Goal: Book appointment/travel/reservation

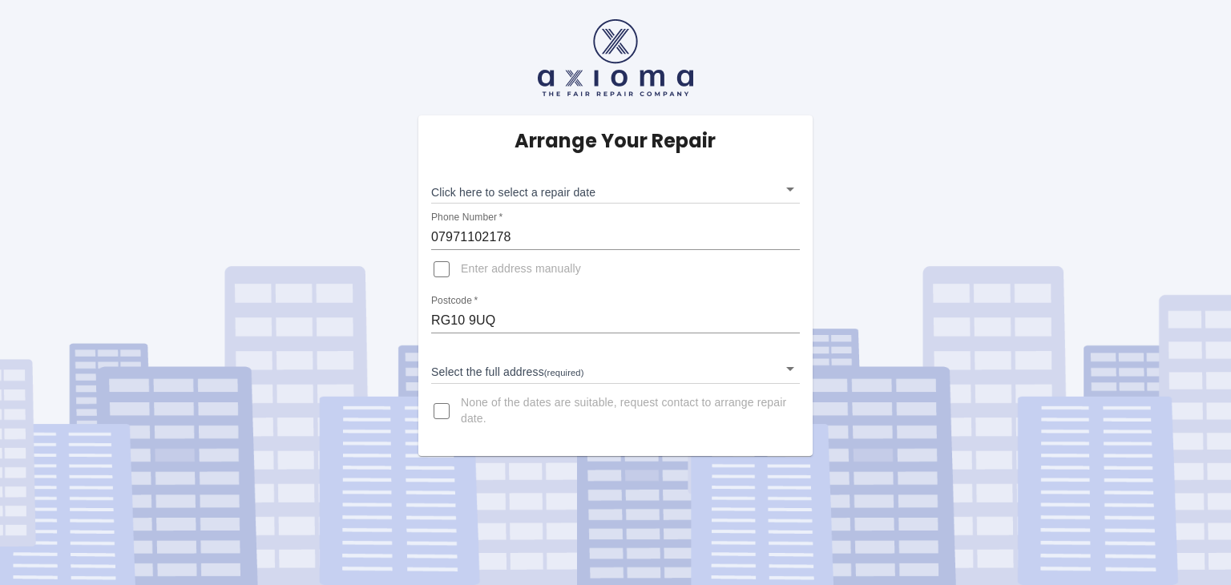
click at [478, 373] on body "Arrange Your Repair Click here to select a repair date ​ Phone Number   * 07971…" at bounding box center [615, 292] width 1231 height 585
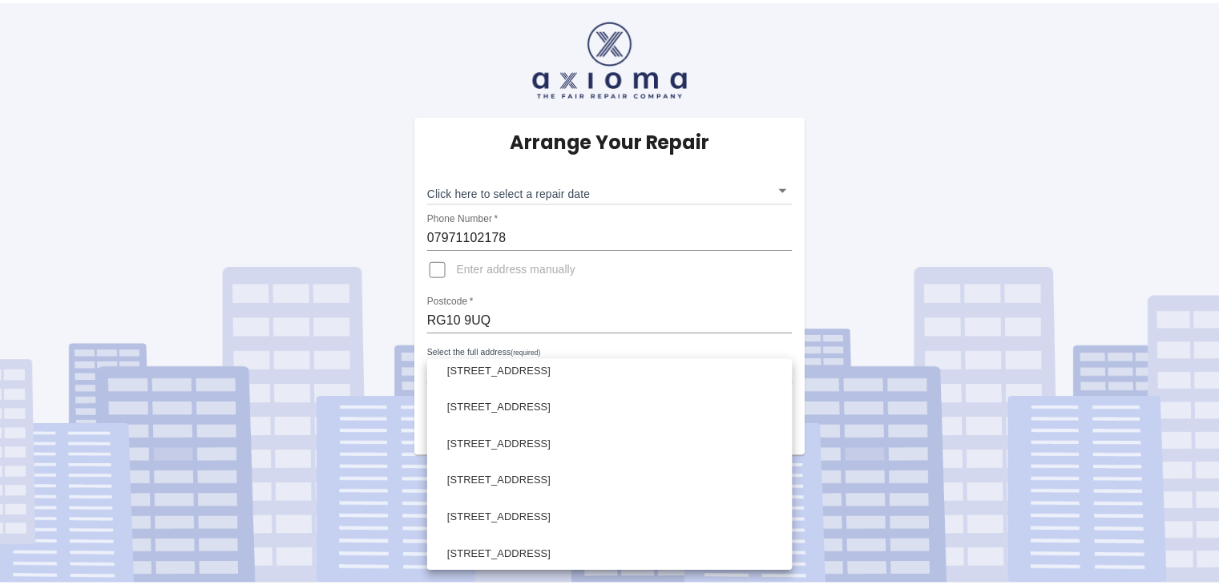
scroll to position [882, 0]
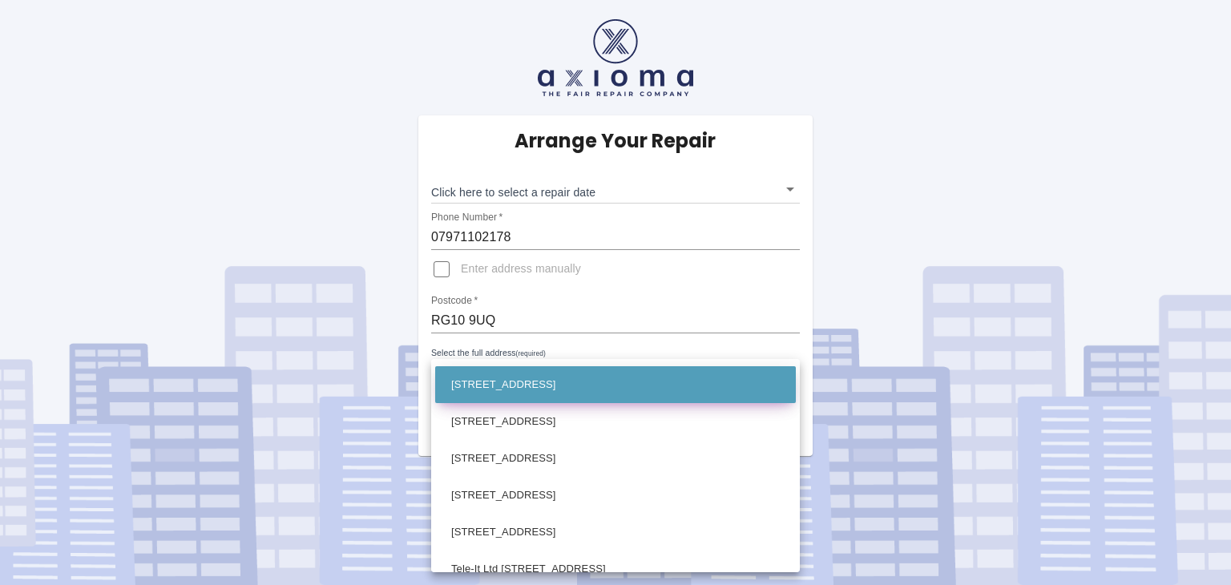
click at [478, 394] on li "143 East Park Farm Drive Charvil, Reading Berkshire" at bounding box center [615, 384] width 361 height 37
type input "143 East Park Farm Drive Charvil, Reading Berkshire"
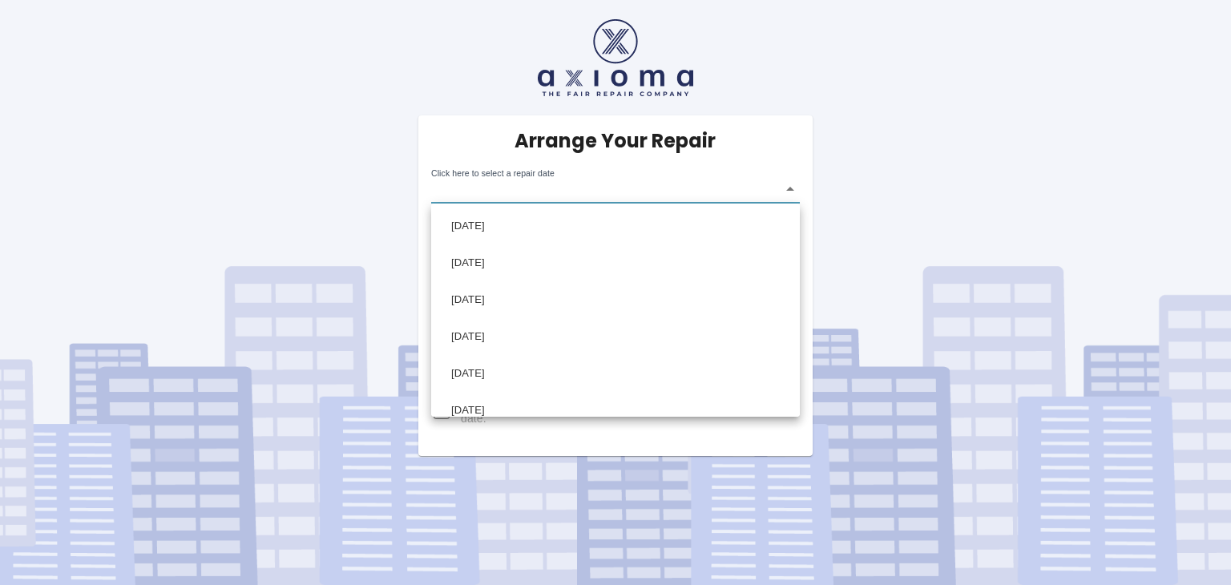
click at [490, 187] on body "Arrange Your Repair Click here to select a repair date ​ Phone Number   * 07971…" at bounding box center [615, 292] width 1231 height 585
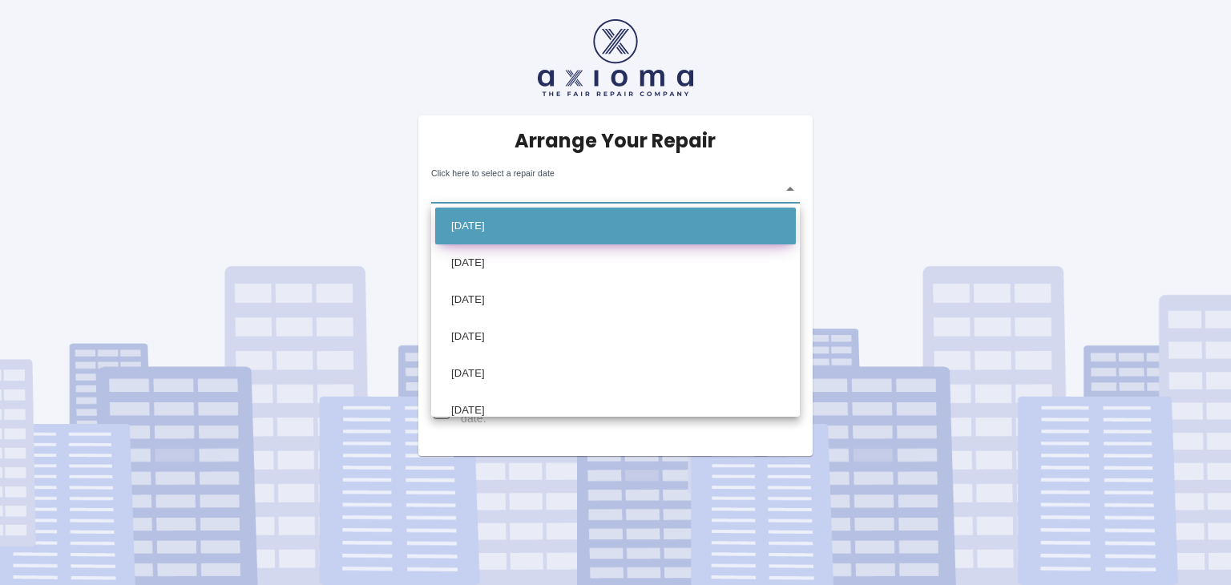
click at [526, 228] on li "Thu Oct 09 2025" at bounding box center [615, 226] width 361 height 37
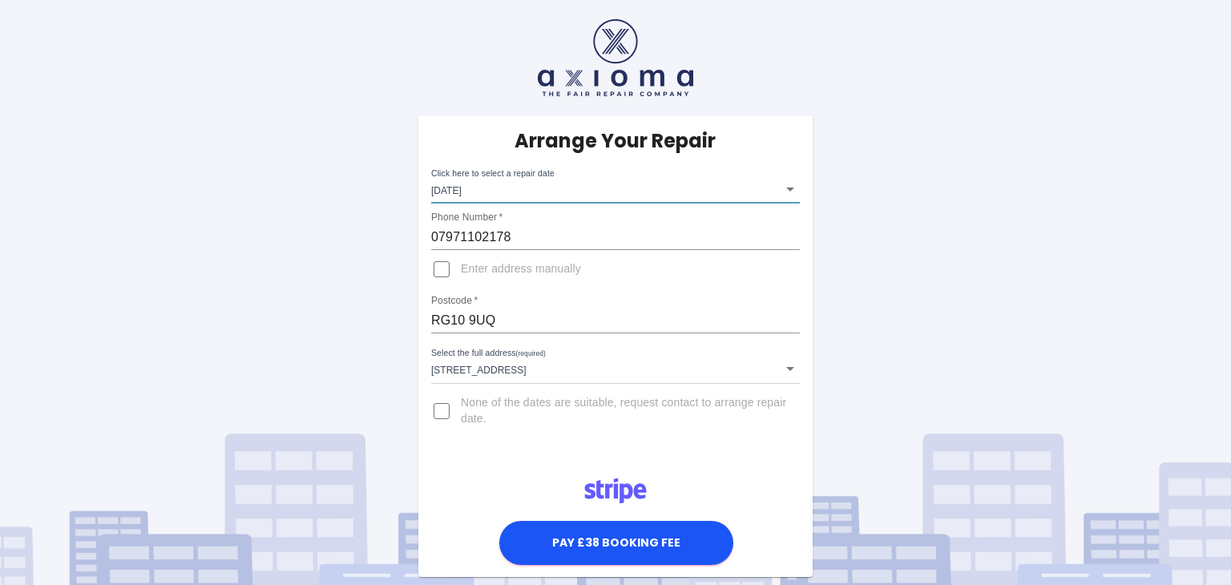
type input "2025-10-09T00:00:00.000Z"
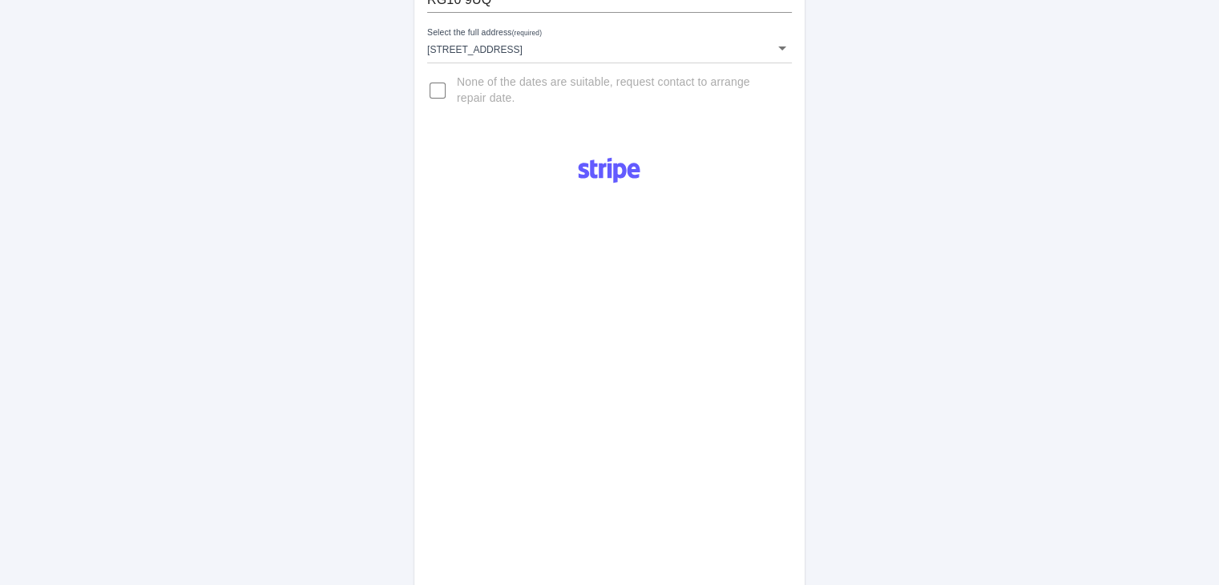
scroll to position [738, 0]
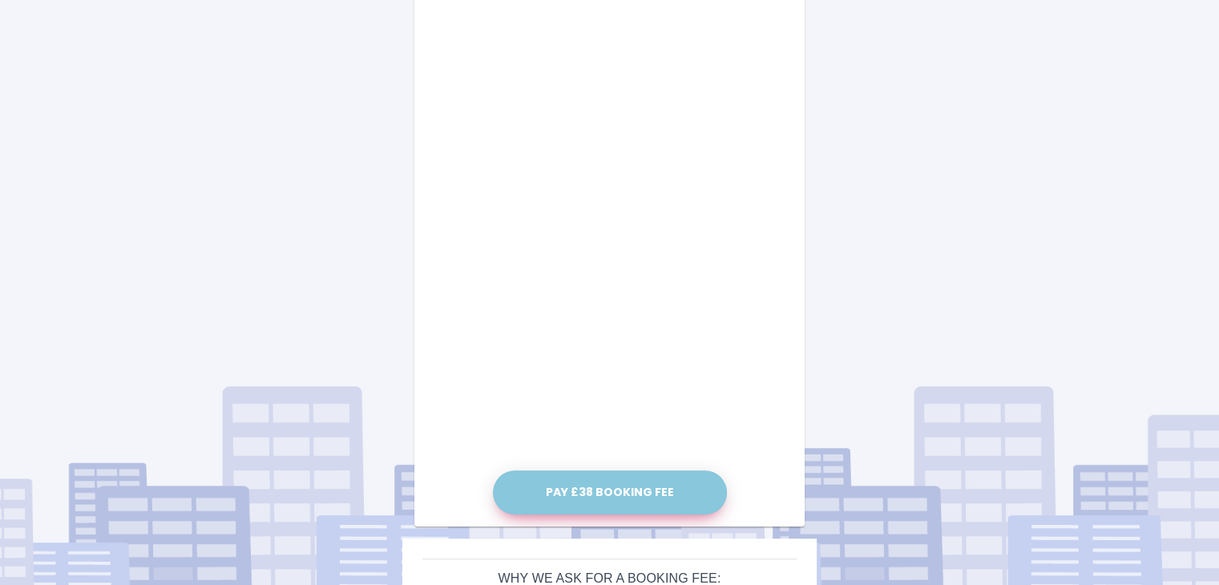
click at [593, 490] on button "Pay £38 Booking Fee" at bounding box center [610, 492] width 234 height 44
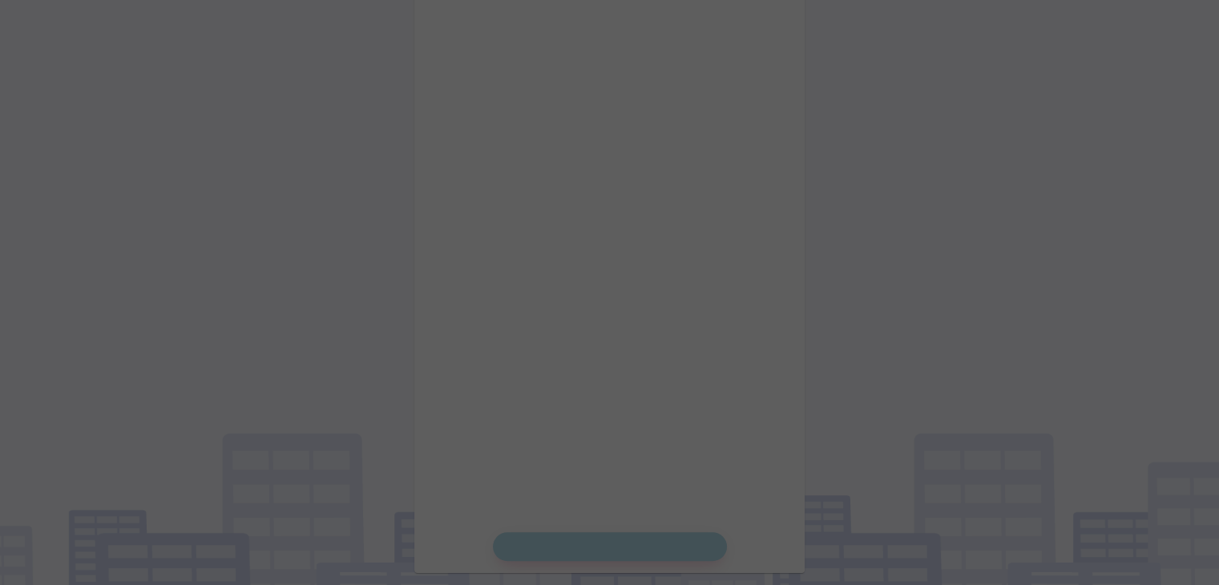
scroll to position [578, 0]
